Goal: Share content

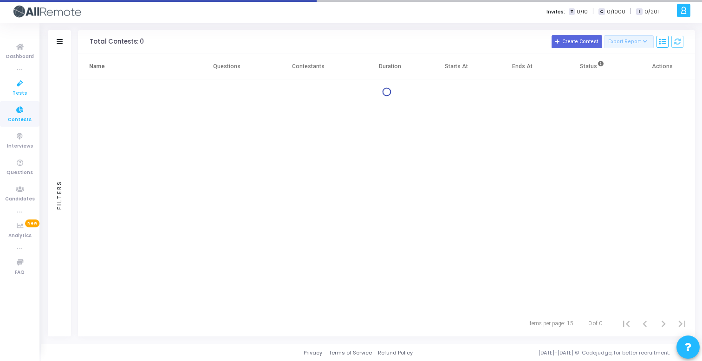
click at [16, 97] on span "Tests" at bounding box center [20, 94] width 14 height 8
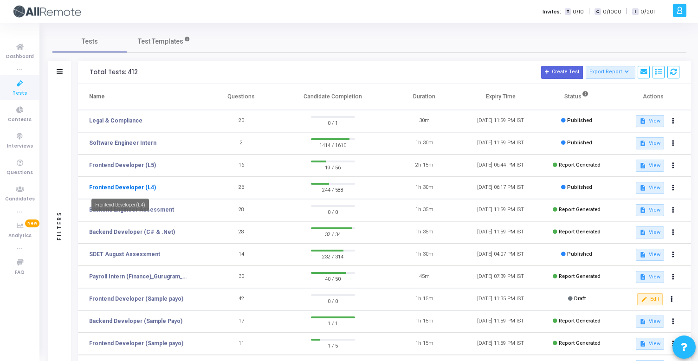
click at [122, 189] on link "Frontend Developer (L4)" at bounding box center [122, 187] width 67 height 8
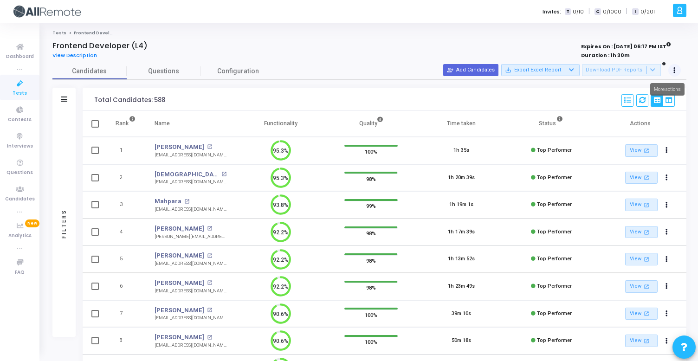
click at [673, 74] on button at bounding box center [674, 70] width 13 height 13
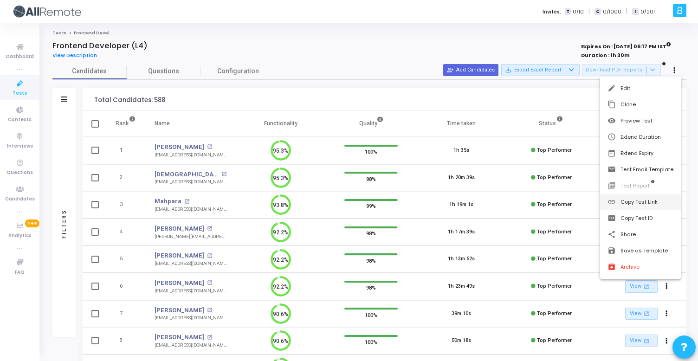
click at [642, 208] on button "link Copy Test Link" at bounding box center [640, 202] width 81 height 16
